Goal: Transaction & Acquisition: Purchase product/service

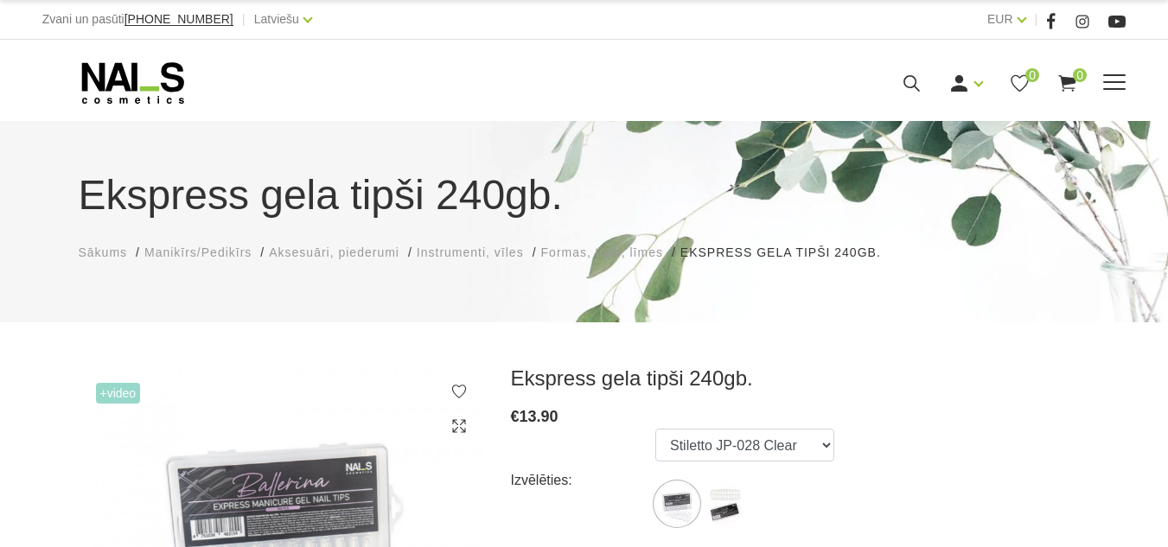
click at [0, 0] on link "Gēlu sistēmas" at bounding box center [0, 0] width 0 height 0
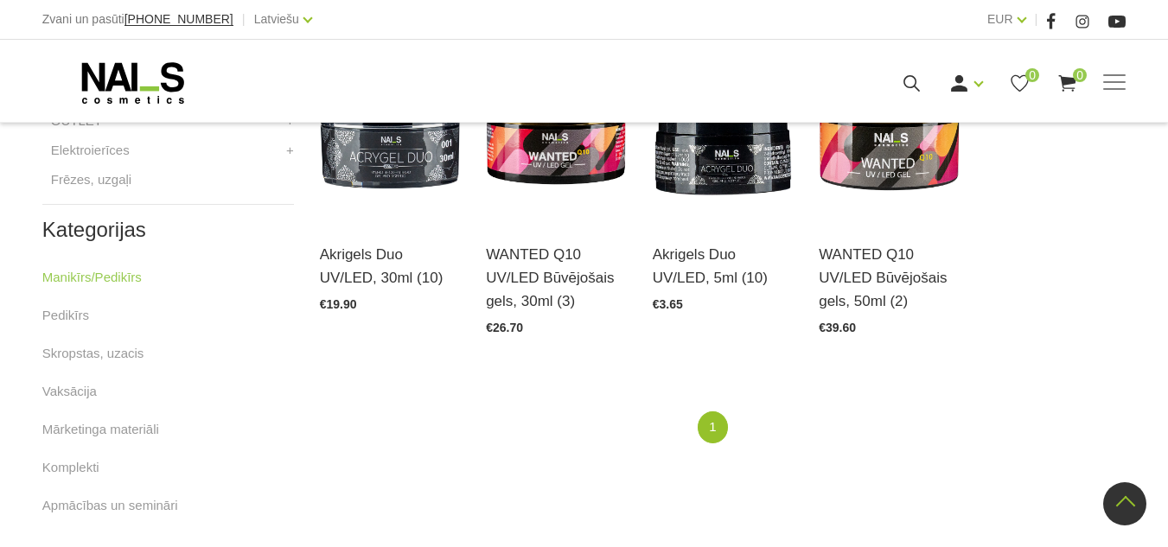
scroll to position [865, 0]
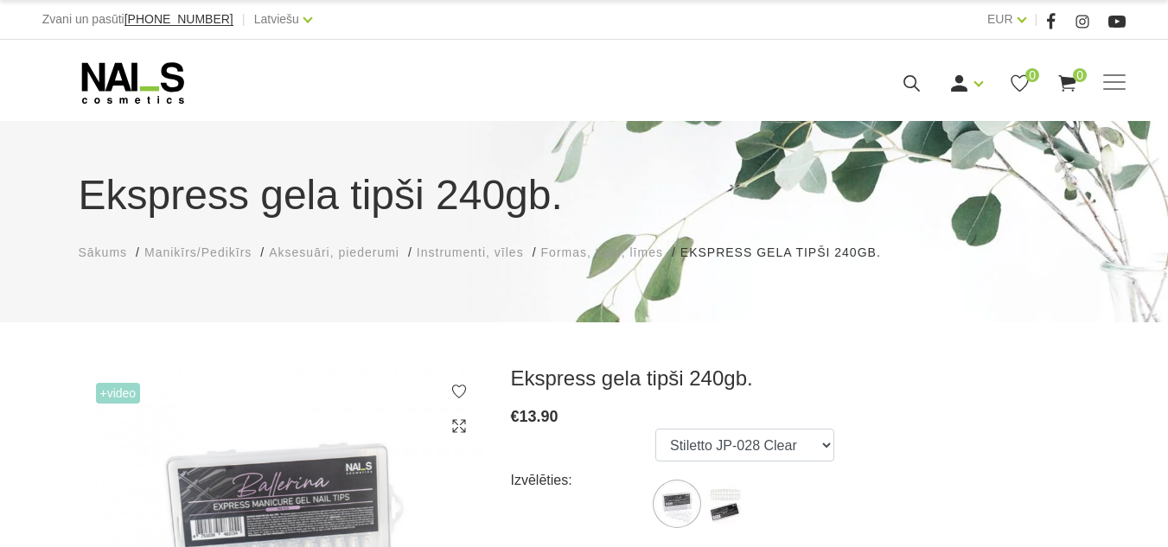
click at [616, 253] on span "Formas, tipši, līmes" at bounding box center [602, 253] width 122 height 14
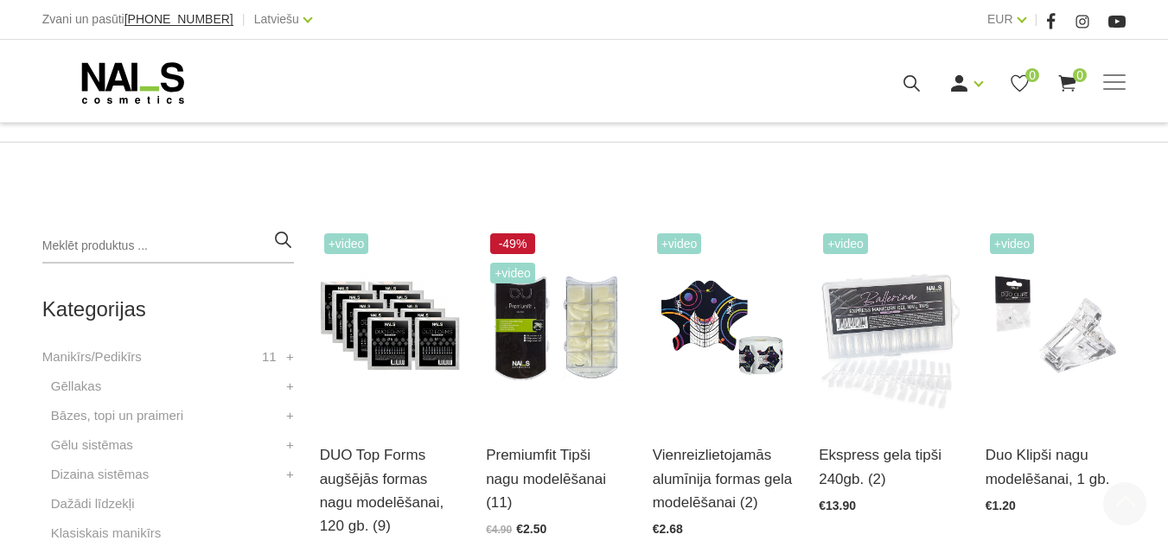
scroll to position [346, 0]
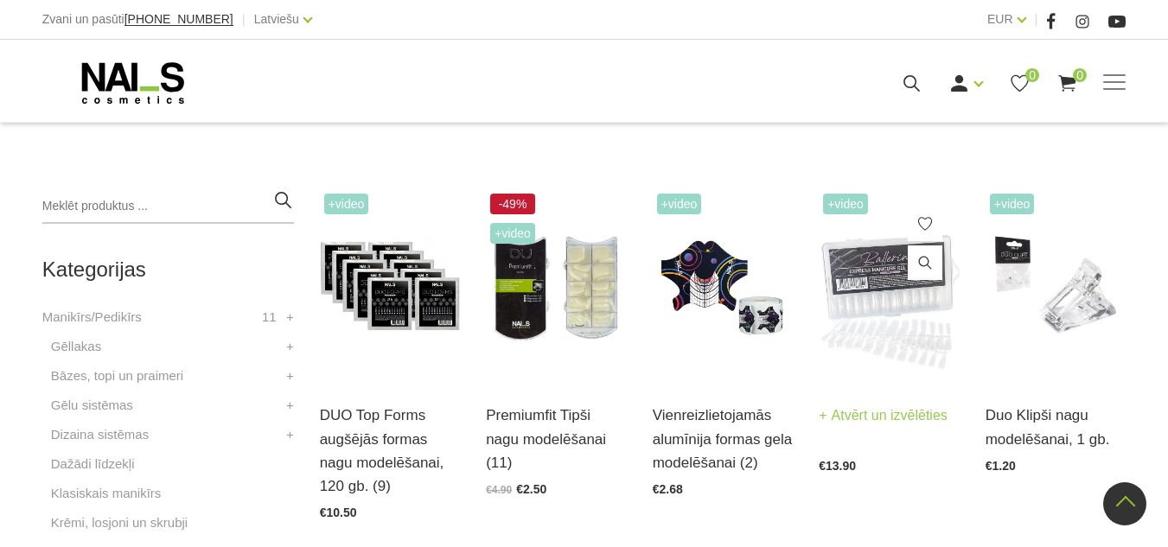
click at [901, 365] on img at bounding box center [889, 285] width 141 height 193
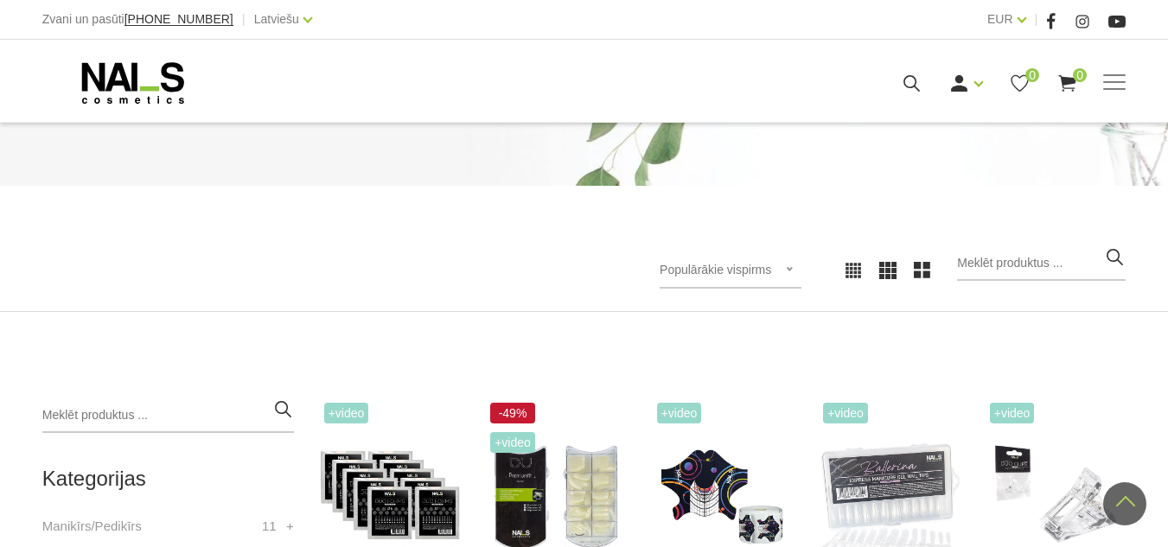
scroll to position [86, 0]
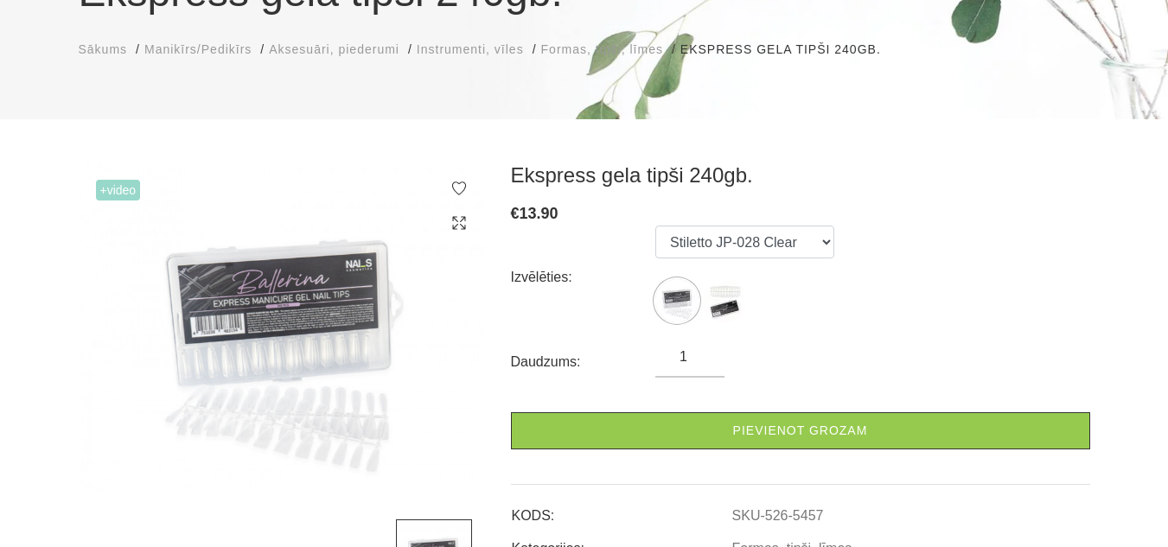
scroll to position [173, 0]
